Goal: Task Accomplishment & Management: Use online tool/utility

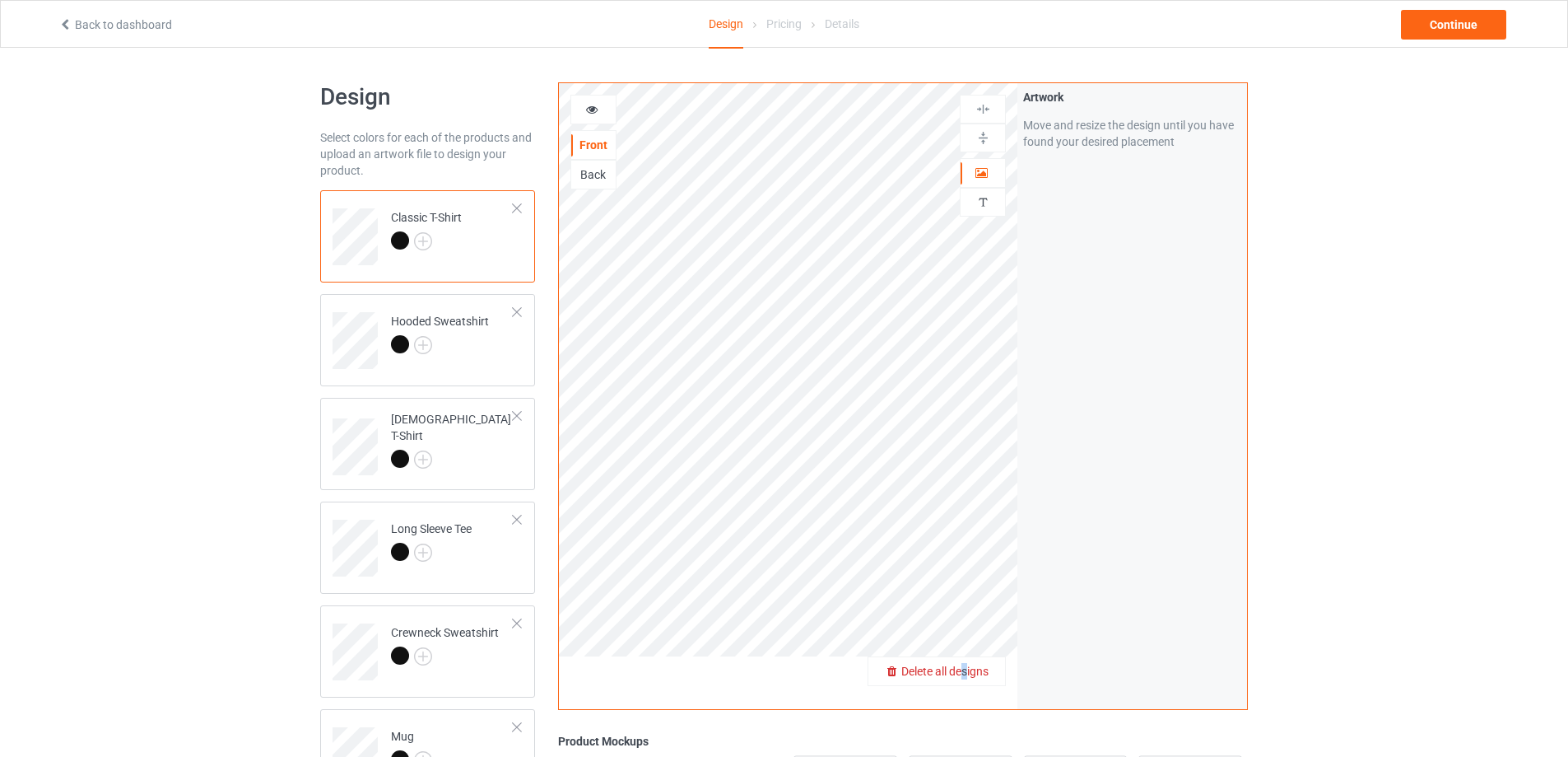
click at [966, 677] on span "Delete all designs" at bounding box center [945, 671] width 87 height 13
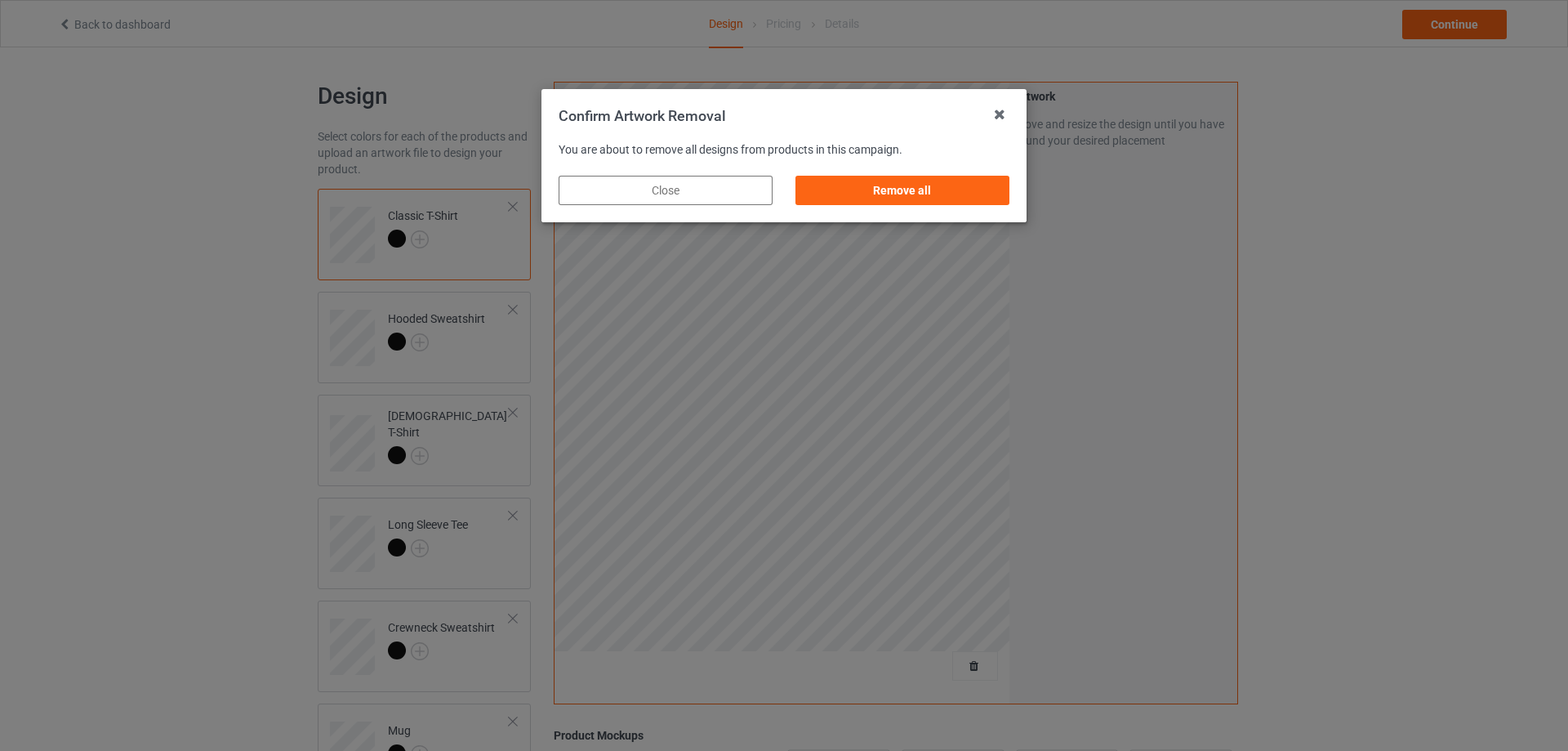
click at [909, 205] on div "Remove all" at bounding box center [902, 190] width 237 height 52
click at [951, 195] on div "Remove all" at bounding box center [902, 191] width 214 height 30
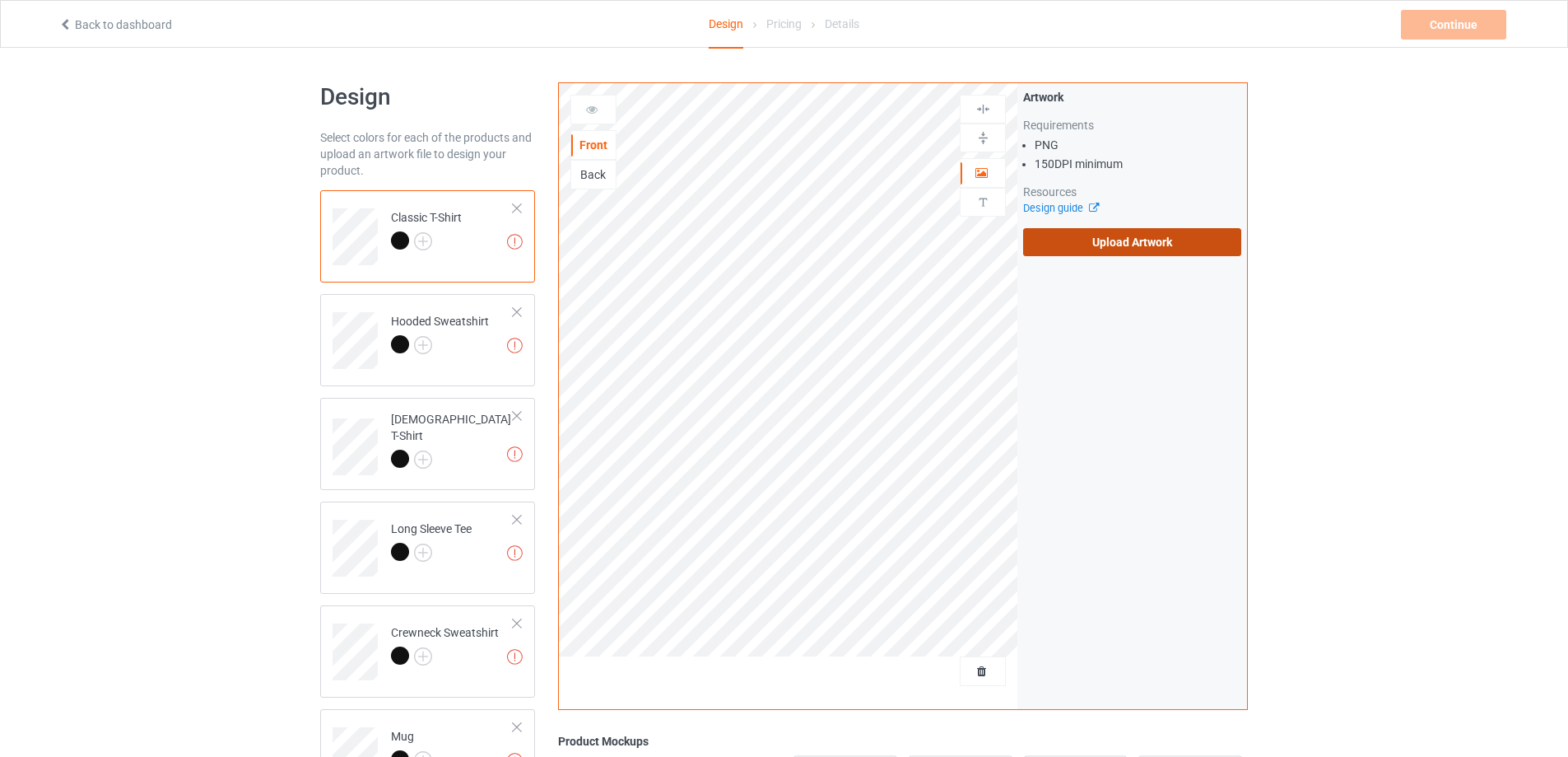
click at [1125, 245] on label "Upload Artwork" at bounding box center [1133, 242] width 219 height 28
click at [0, 0] on input "Upload Artwork" at bounding box center [0, 0] width 0 height 0
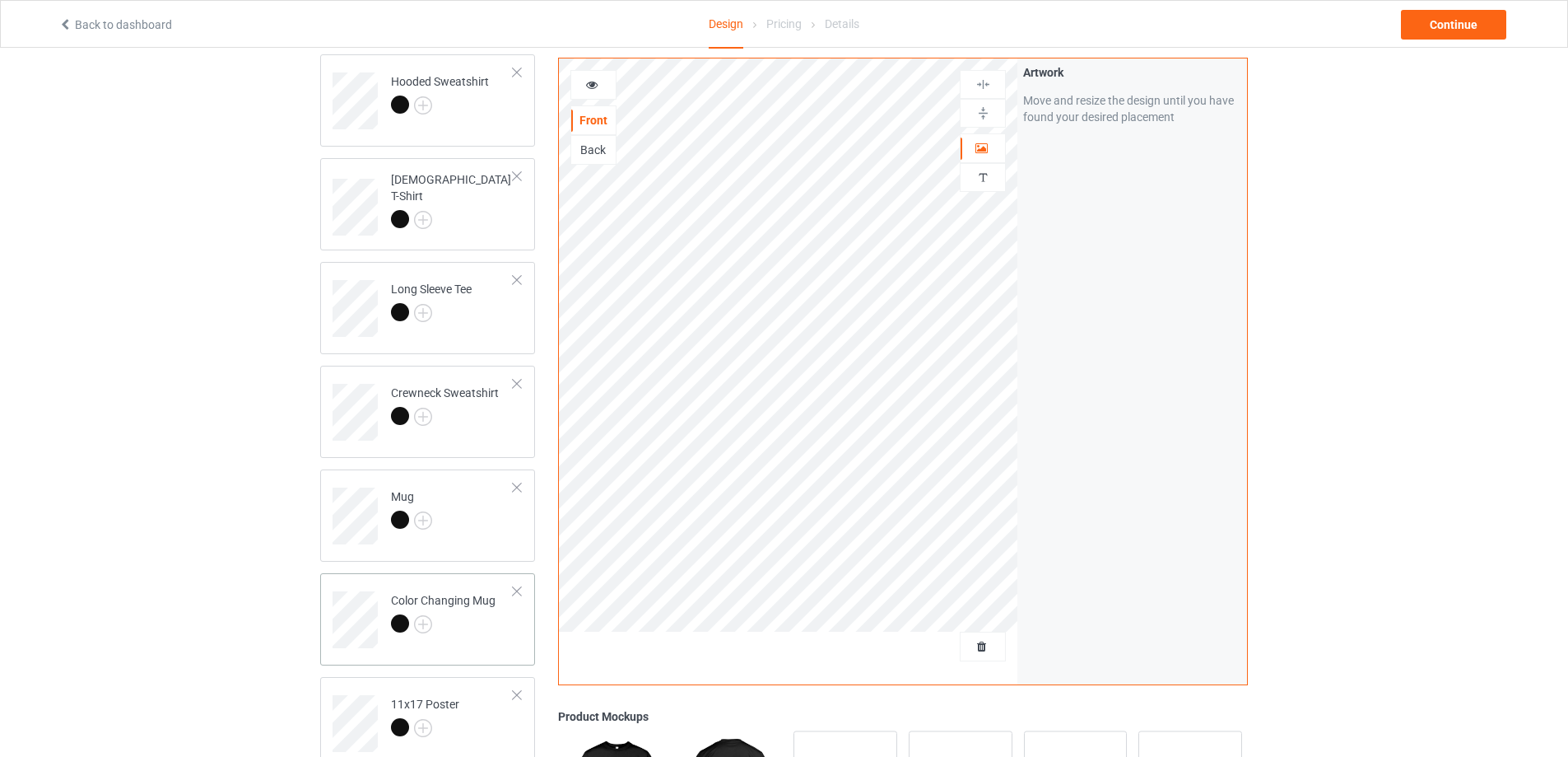
scroll to position [247, 0]
click at [484, 500] on td "Mug" at bounding box center [452, 503] width 140 height 68
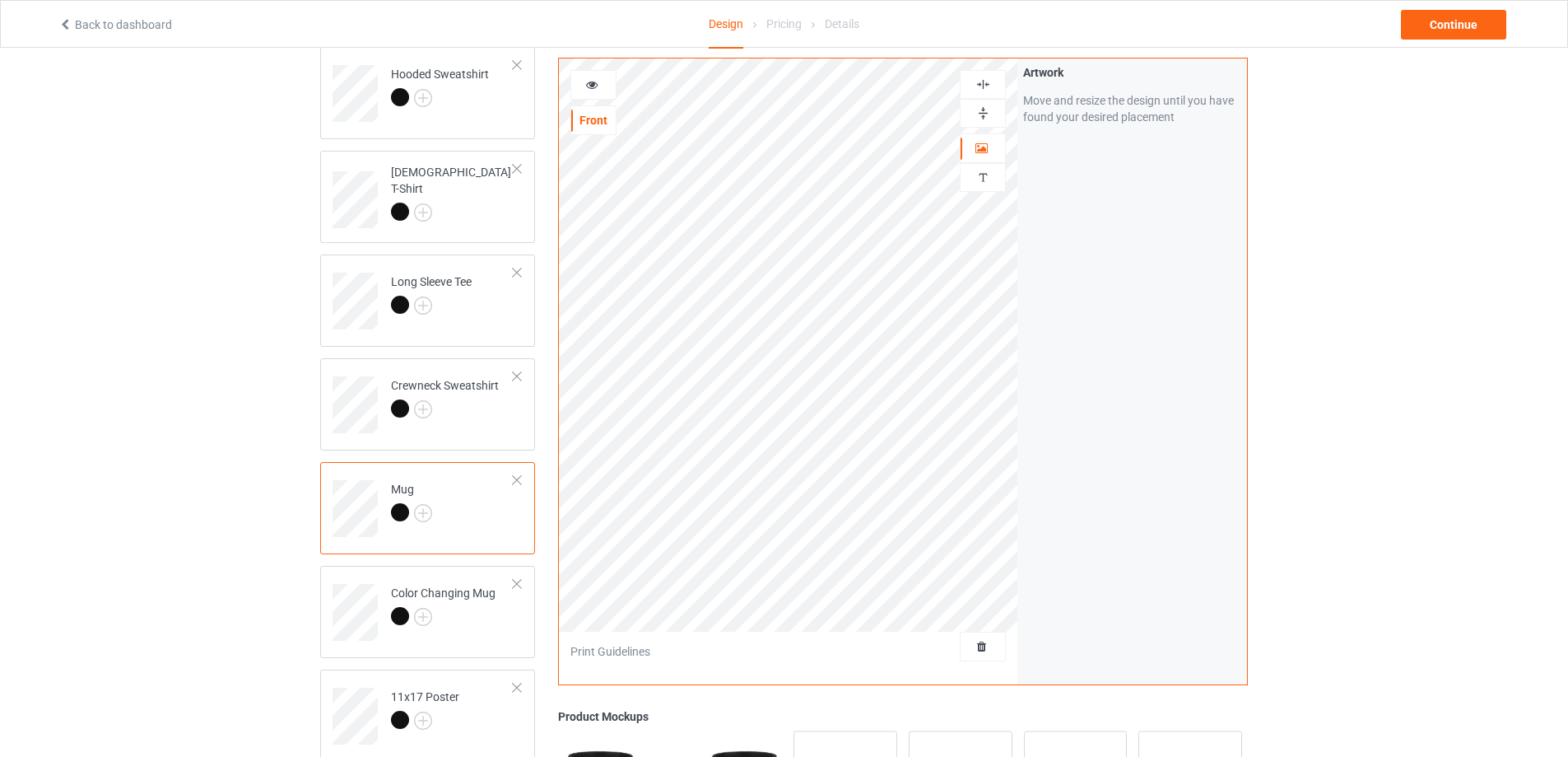
click at [985, 109] on img at bounding box center [983, 113] width 16 height 16
click at [1421, 32] on div "Continue" at bounding box center [1454, 25] width 105 height 30
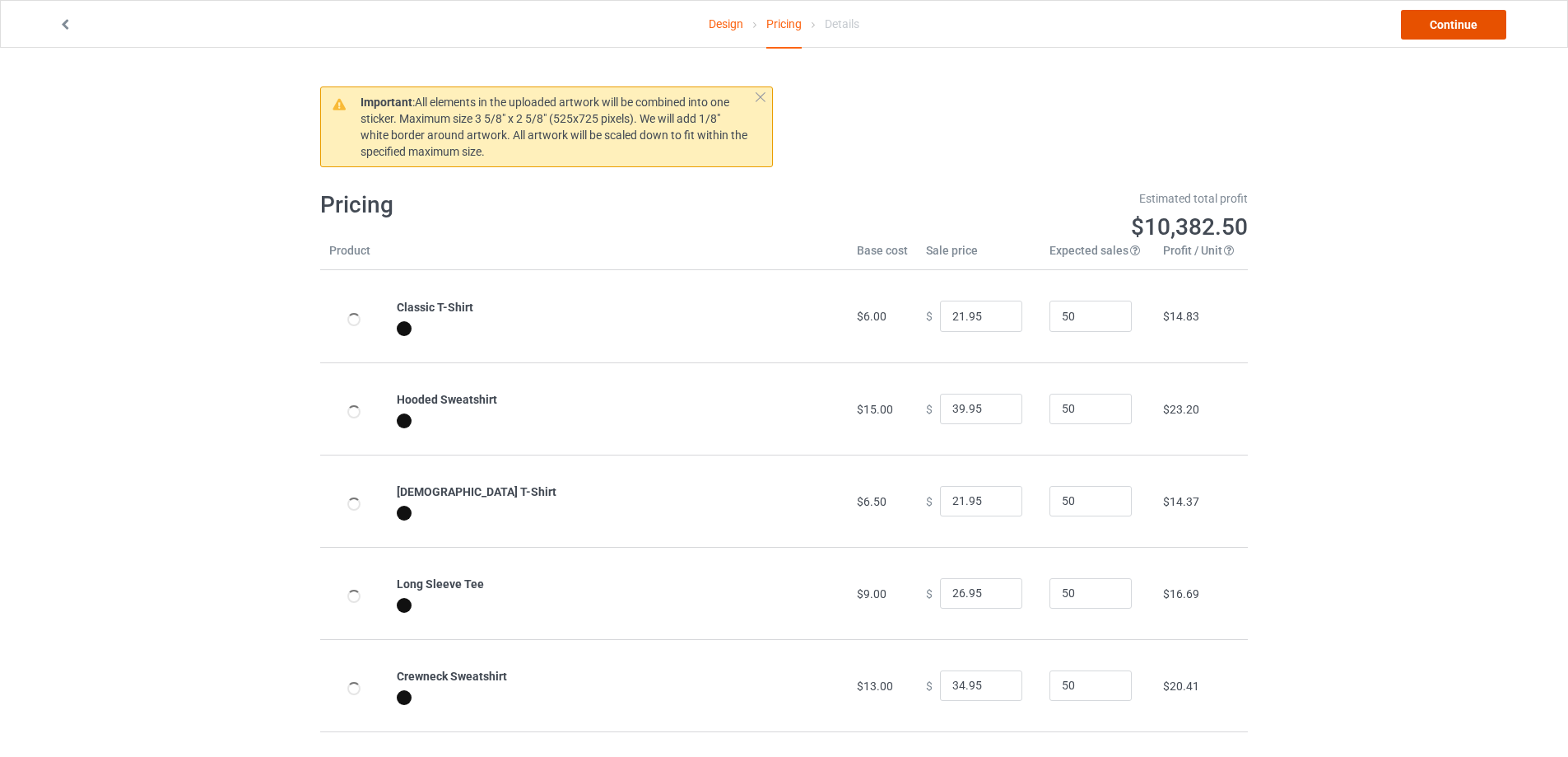
click at [1421, 32] on link "Continue" at bounding box center [1454, 25] width 105 height 30
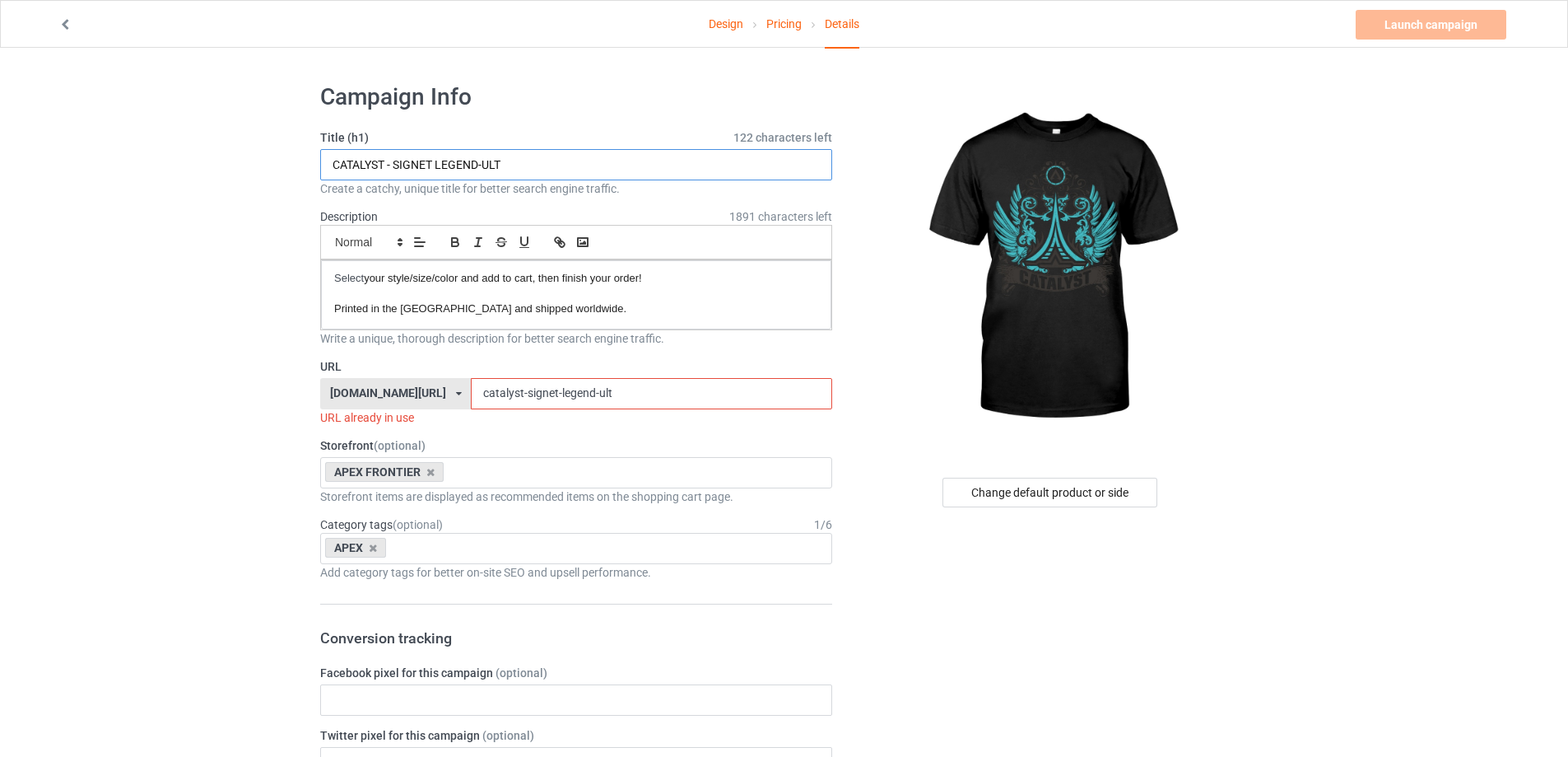
drag, startPoint x: 641, startPoint y: 164, endPoint x: 297, endPoint y: 191, distance: 345.1
paste input "LEGACY CRES"
type input "CATALYST - LEGACY CREST"
drag, startPoint x: 601, startPoint y: 390, endPoint x: 502, endPoint y: 396, distance: 99.2
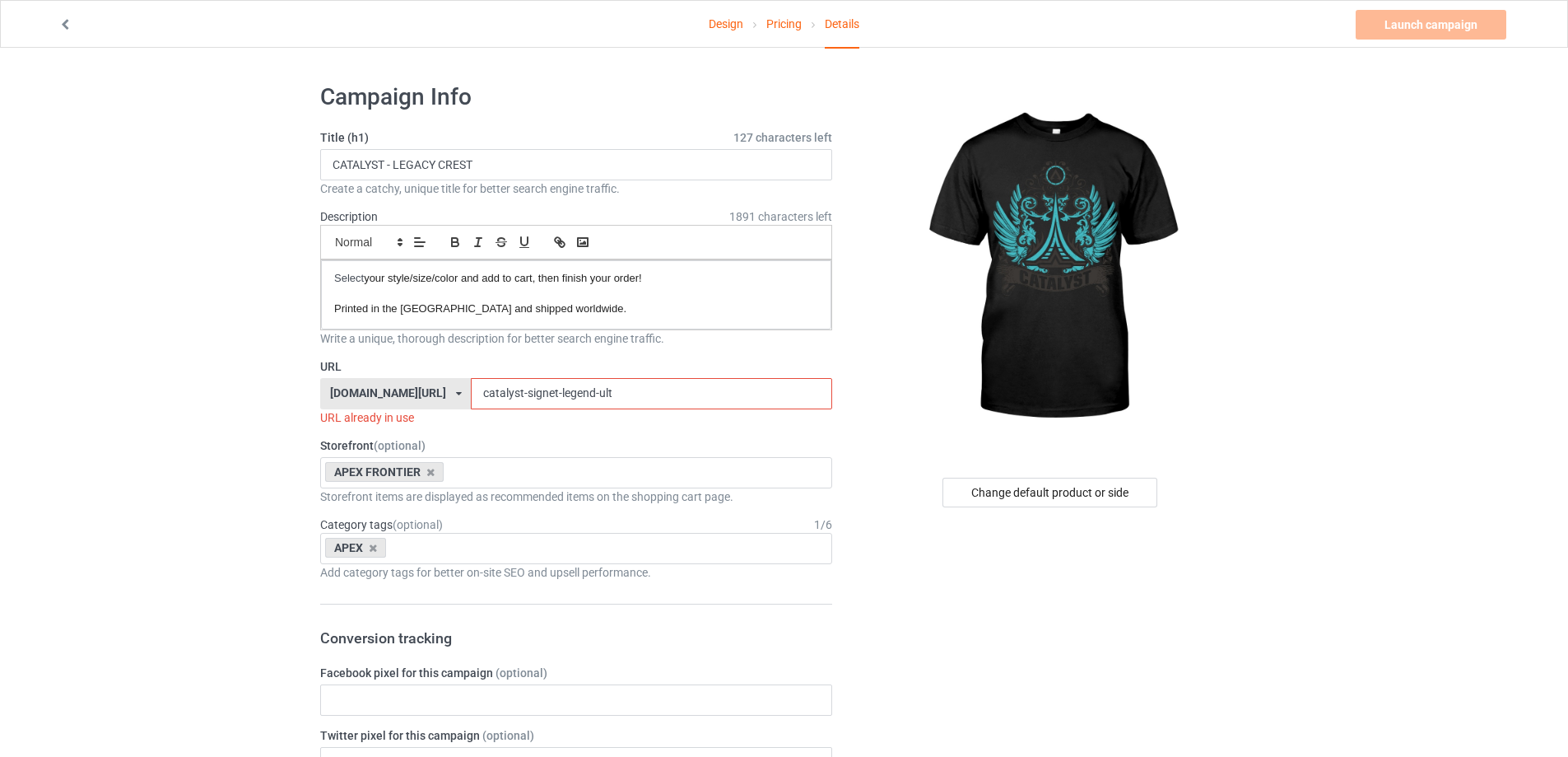
click at [502, 396] on input "catalyst-signet-legend-ult" at bounding box center [651, 393] width 361 height 32
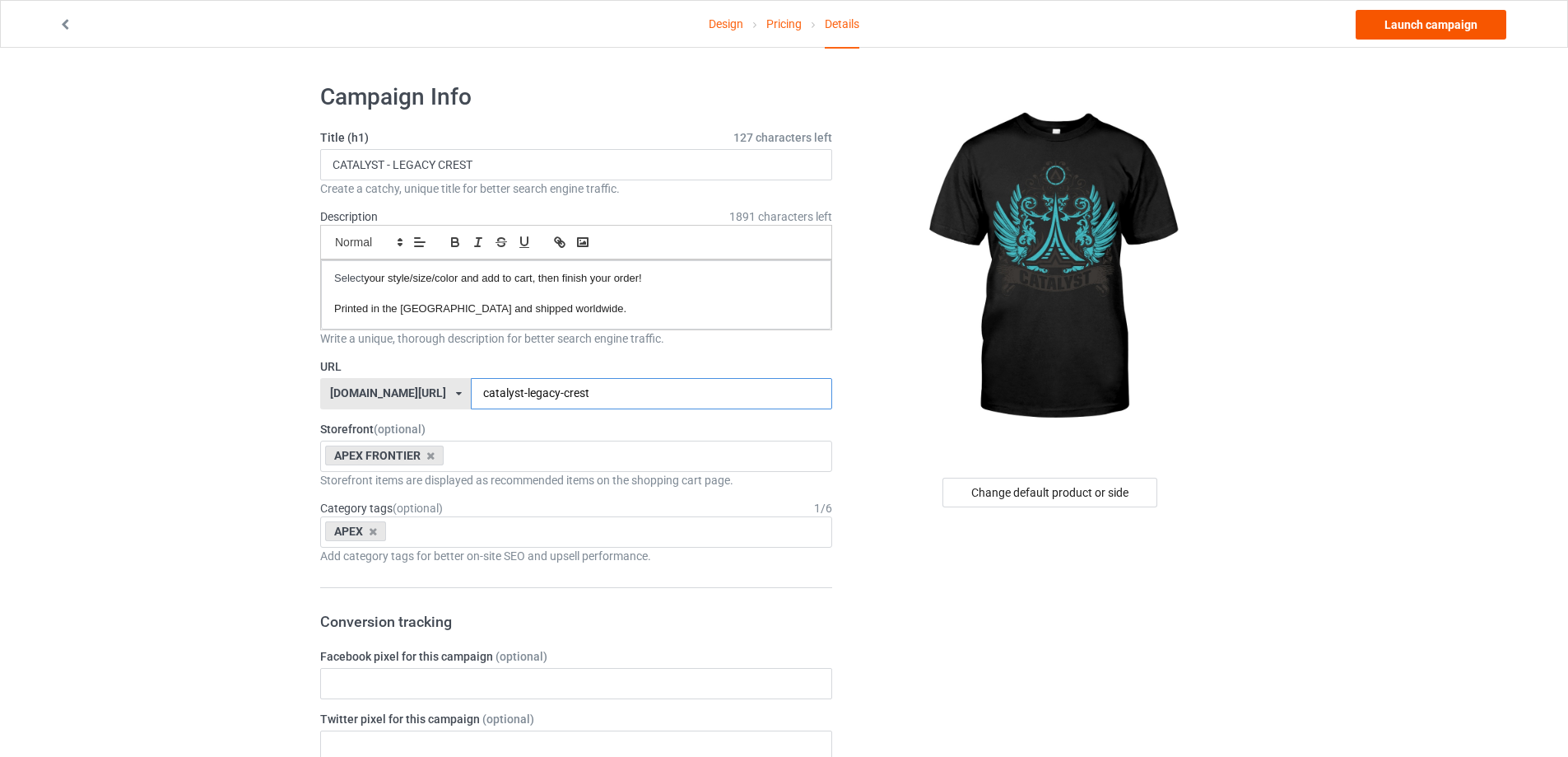
type input "catalyst-legacy-crest"
click at [1421, 30] on link "Launch campaign" at bounding box center [1431, 25] width 151 height 30
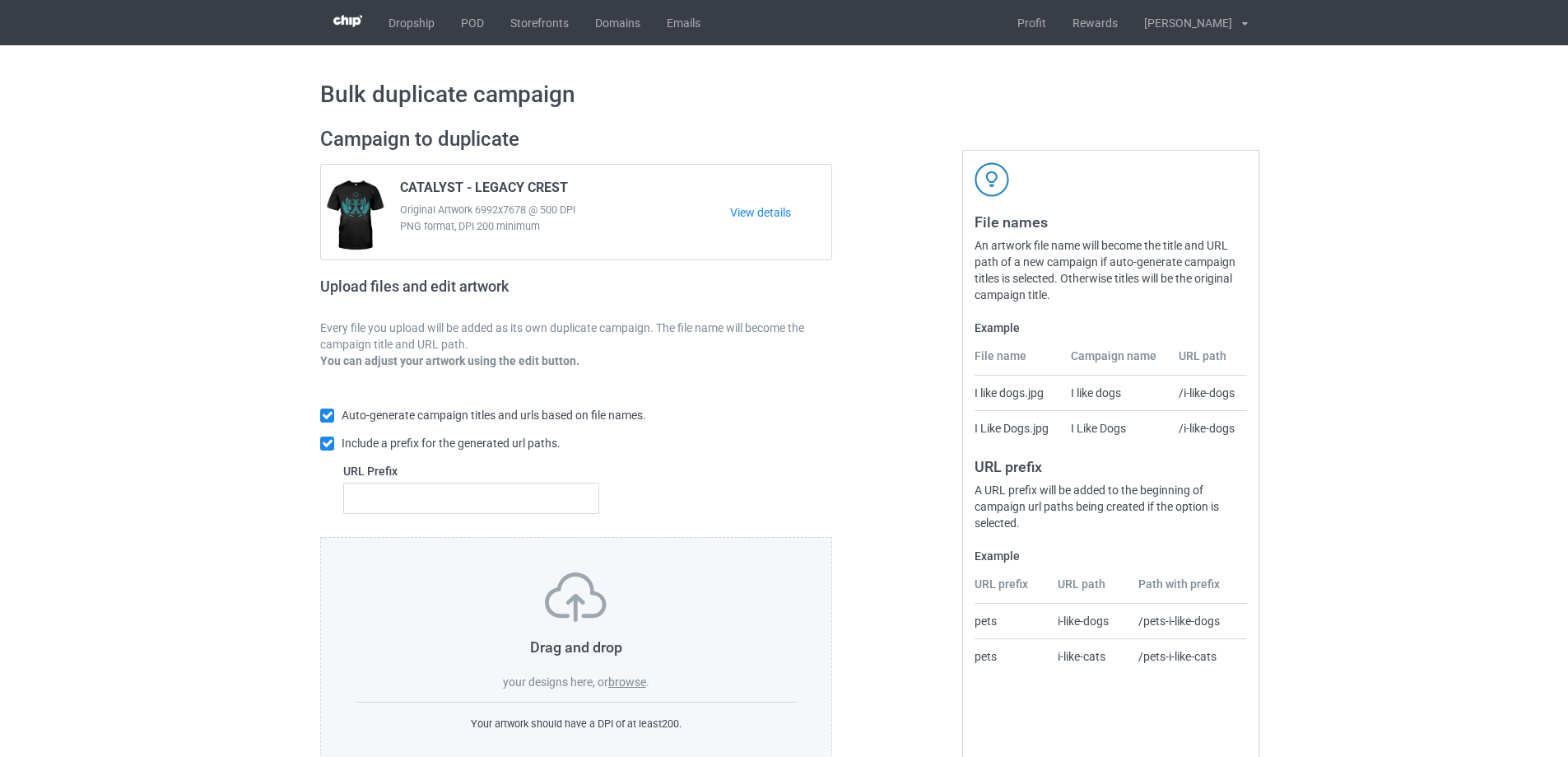
click at [623, 689] on label "browse" at bounding box center [627, 681] width 38 height 13
click at [0, 0] on input "browse" at bounding box center [0, 0] width 0 height 0
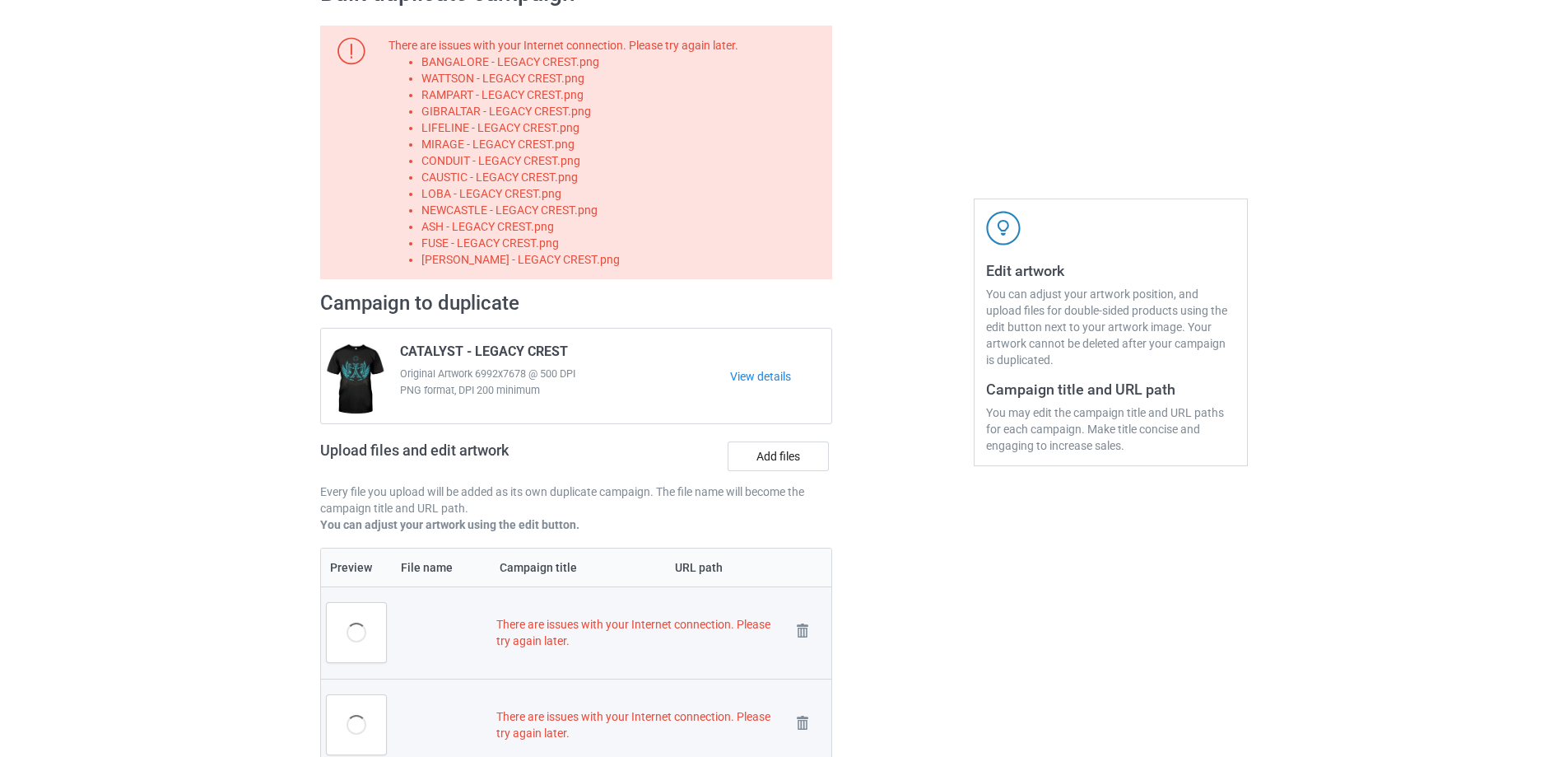
scroll to position [100, 0]
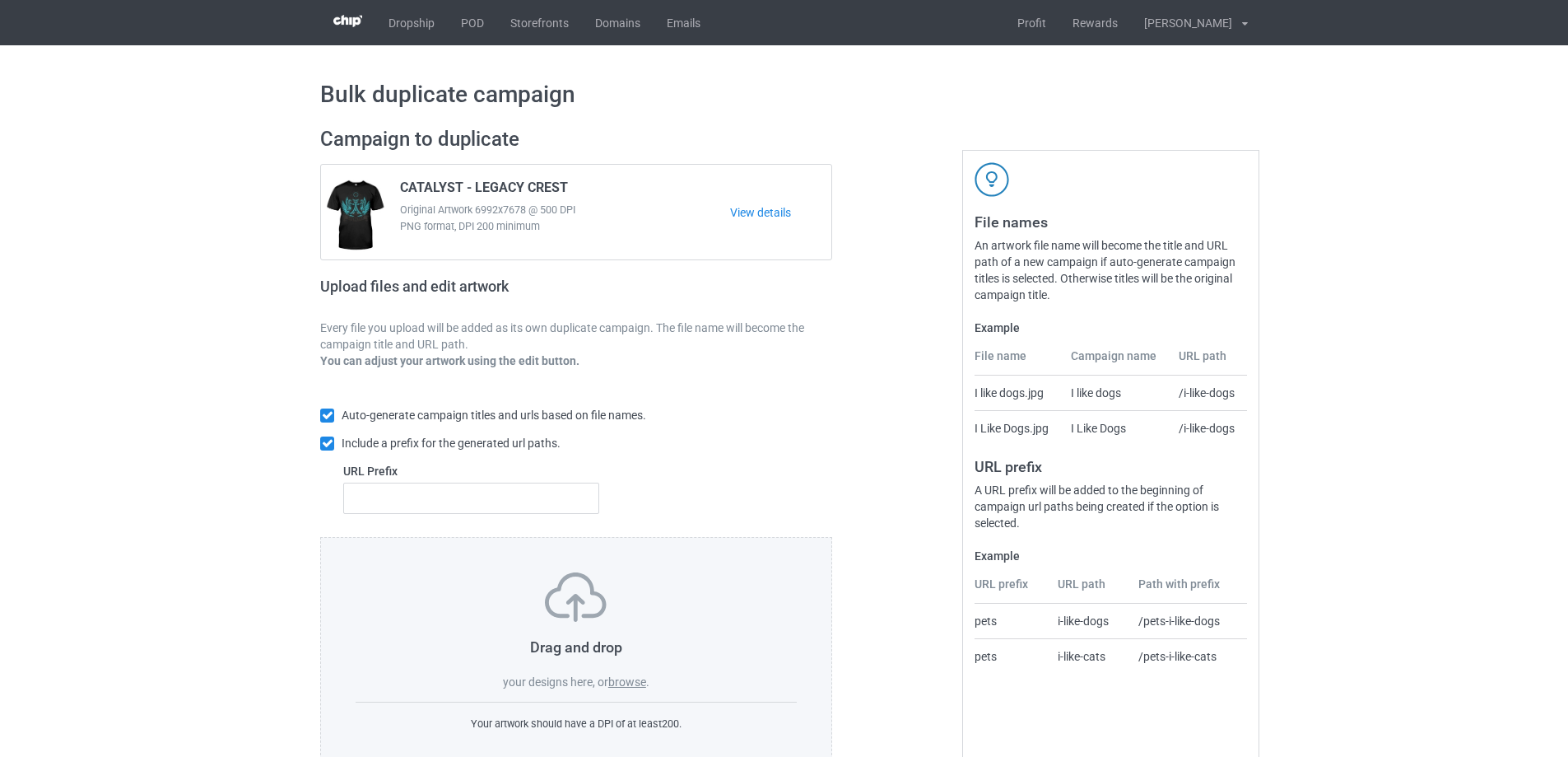
drag, startPoint x: 629, startPoint y: 695, endPoint x: 630, endPoint y: 677, distance: 18.0
click at [632, 694] on div "Drag and drop your designs here, or browse . Your artwork should have a DPI of …" at bounding box center [576, 652] width 512 height 231
click at [627, 679] on label "browse" at bounding box center [627, 681] width 38 height 13
click at [0, 0] on input "browse" at bounding box center [0, 0] width 0 height 0
click at [630, 690] on div "Drag and drop your designs here, or browse ." at bounding box center [576, 631] width 442 height 118
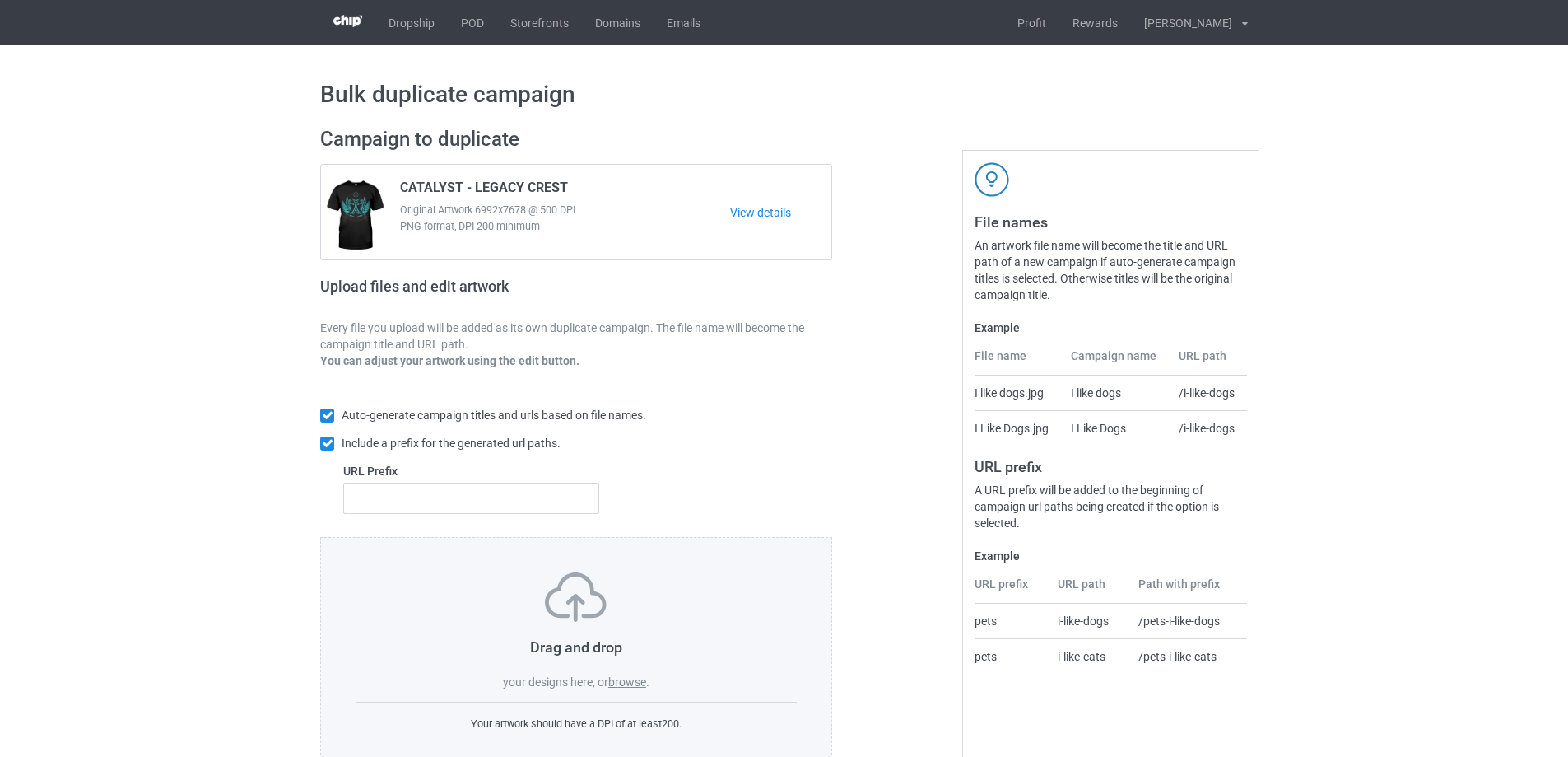
click at [636, 682] on label "browse" at bounding box center [627, 681] width 38 height 13
click at [0, 0] on input "browse" at bounding box center [0, 0] width 0 height 0
